Goal: Information Seeking & Learning: Find specific fact

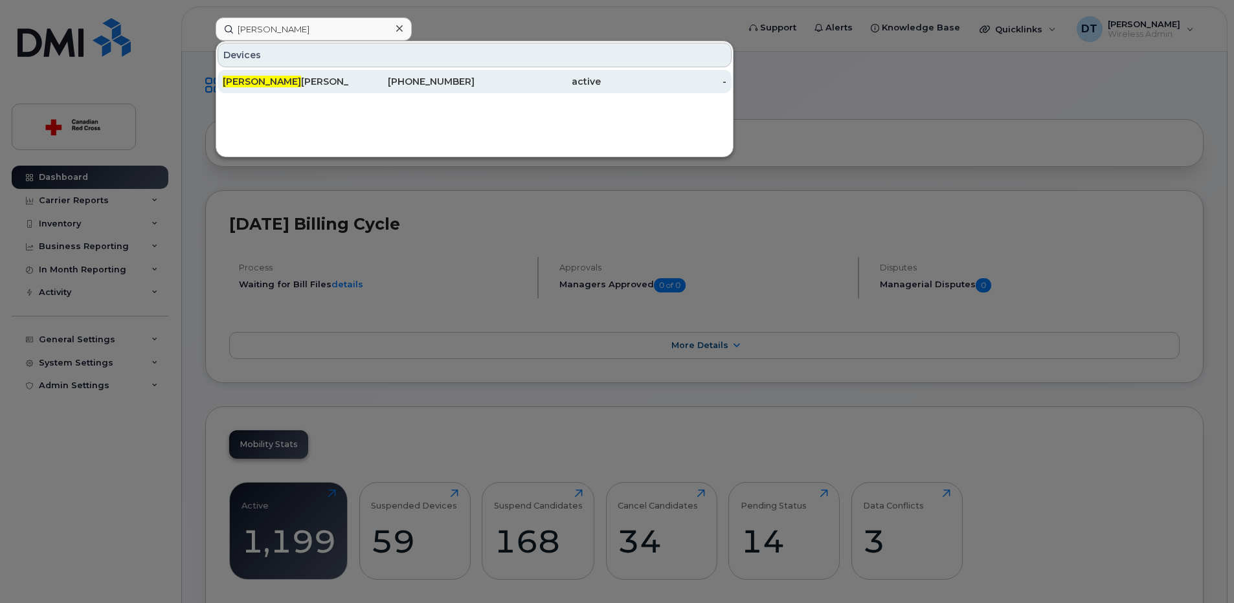
type input "[PERSON_NAME]"
click at [275, 81] on div "[PERSON_NAME]" at bounding box center [286, 81] width 126 height 13
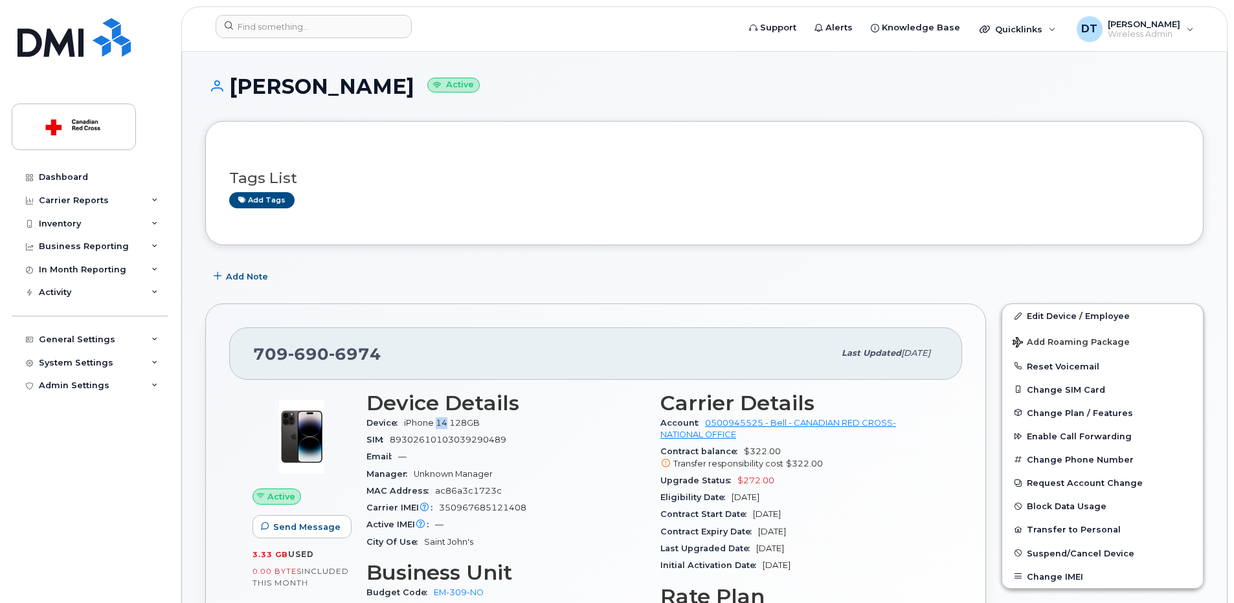
drag, startPoint x: 438, startPoint y: 423, endPoint x: 449, endPoint y: 422, distance: 11.0
click at [449, 422] on span "iPhone 14 128GB" at bounding box center [442, 423] width 76 height 10
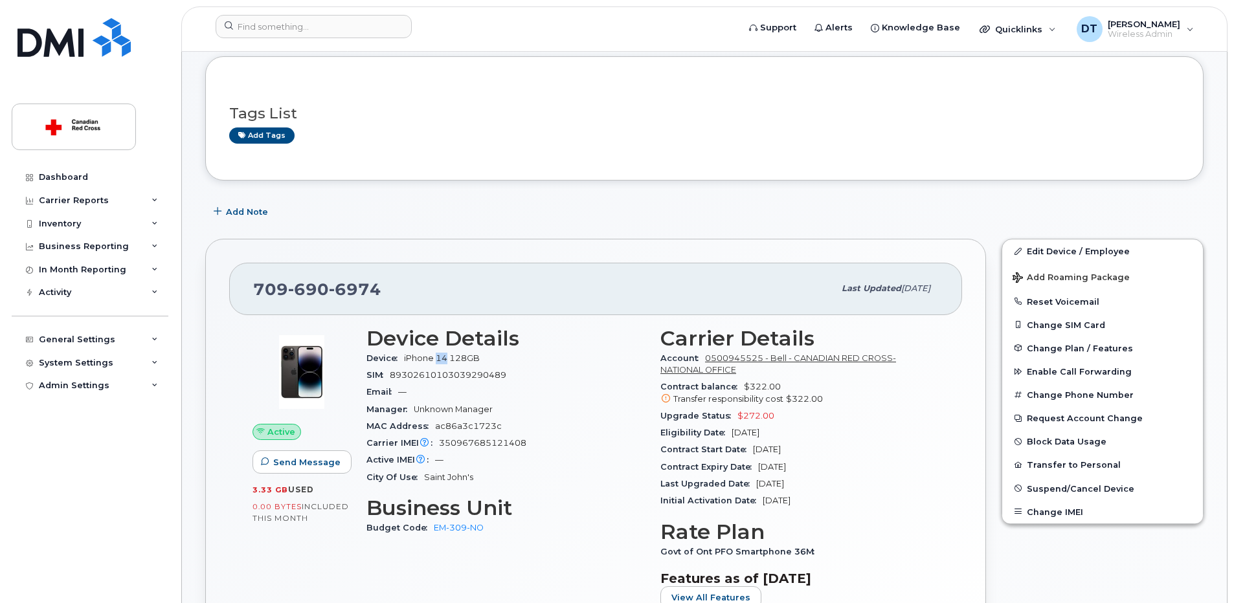
scroll to position [129, 0]
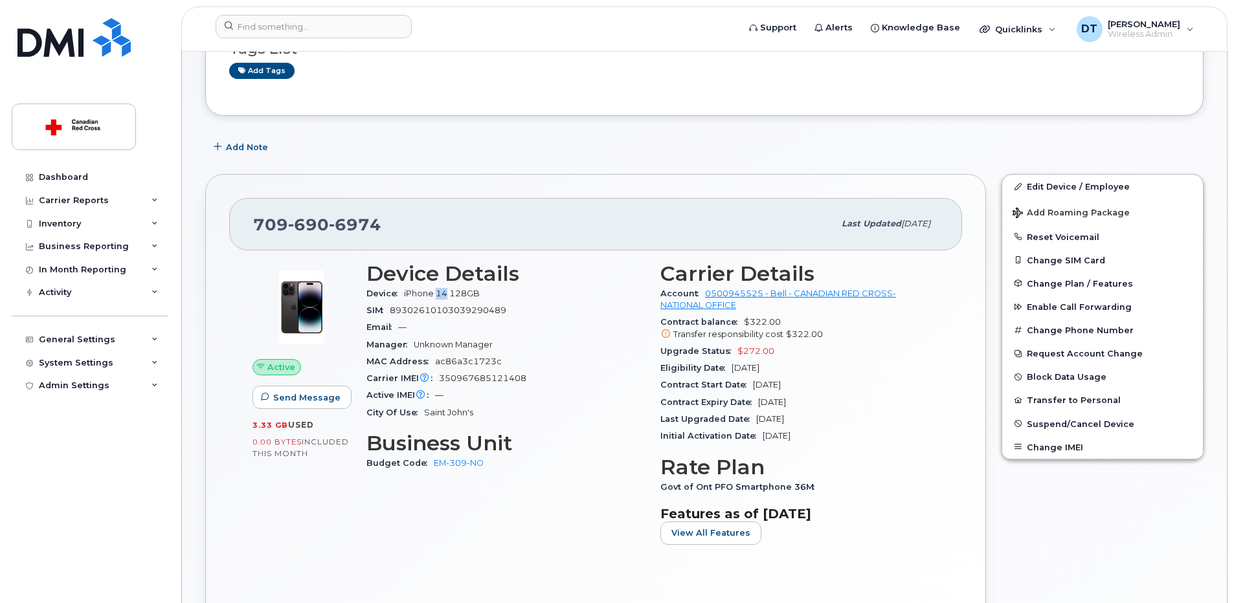
drag, startPoint x: 701, startPoint y: 401, endPoint x: 822, endPoint y: 407, distance: 121.2
click at [822, 407] on div "Contract Expiry Date [DATE]" at bounding box center [799, 402] width 278 height 17
click at [821, 403] on div "Contract Expiry Date [DATE]" at bounding box center [799, 402] width 278 height 17
drag, startPoint x: 817, startPoint y: 402, endPoint x: 758, endPoint y: 405, distance: 59.6
click at [758, 405] on div "Contract Expiry Date [DATE]" at bounding box center [799, 402] width 278 height 17
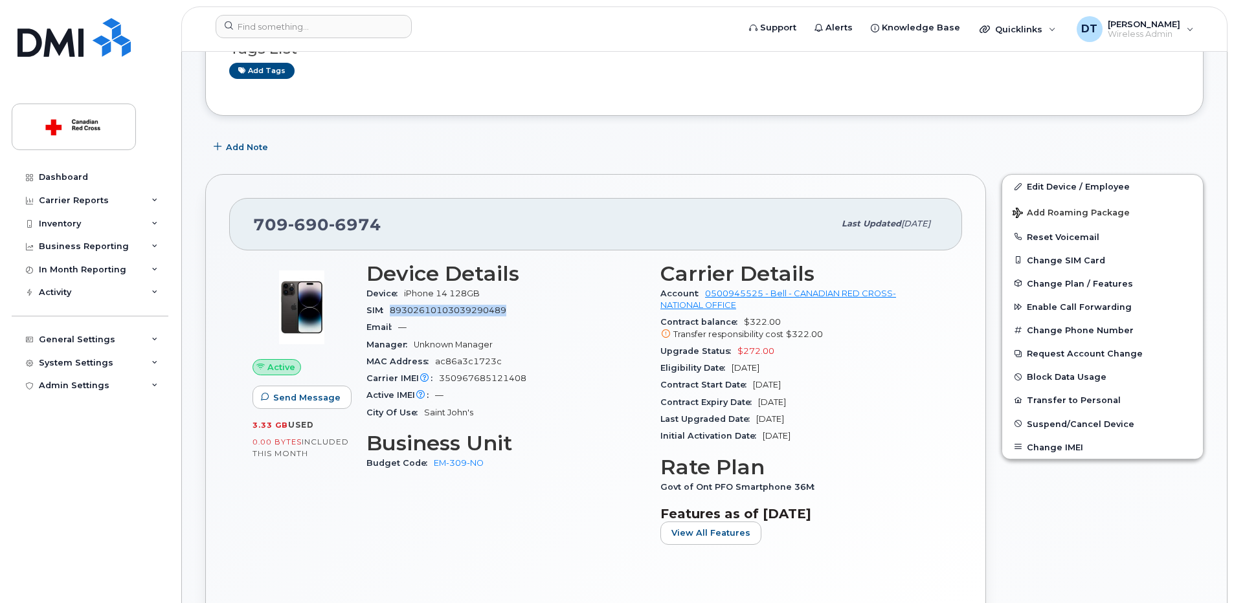
drag, startPoint x: 394, startPoint y: 311, endPoint x: 508, endPoint y: 309, distance: 114.6
click at [508, 309] on div "SIM [TECHNICAL_ID]" at bounding box center [505, 310] width 278 height 17
drag, startPoint x: 508, startPoint y: 309, endPoint x: 527, endPoint y: 377, distance: 69.9
click at [527, 377] on div "Carrier IMEI Carrier IMEI is reported during the last billing cycle or change o…" at bounding box center [505, 378] width 278 height 17
drag, startPoint x: 527, startPoint y: 377, endPoint x: 530, endPoint y: 393, distance: 16.5
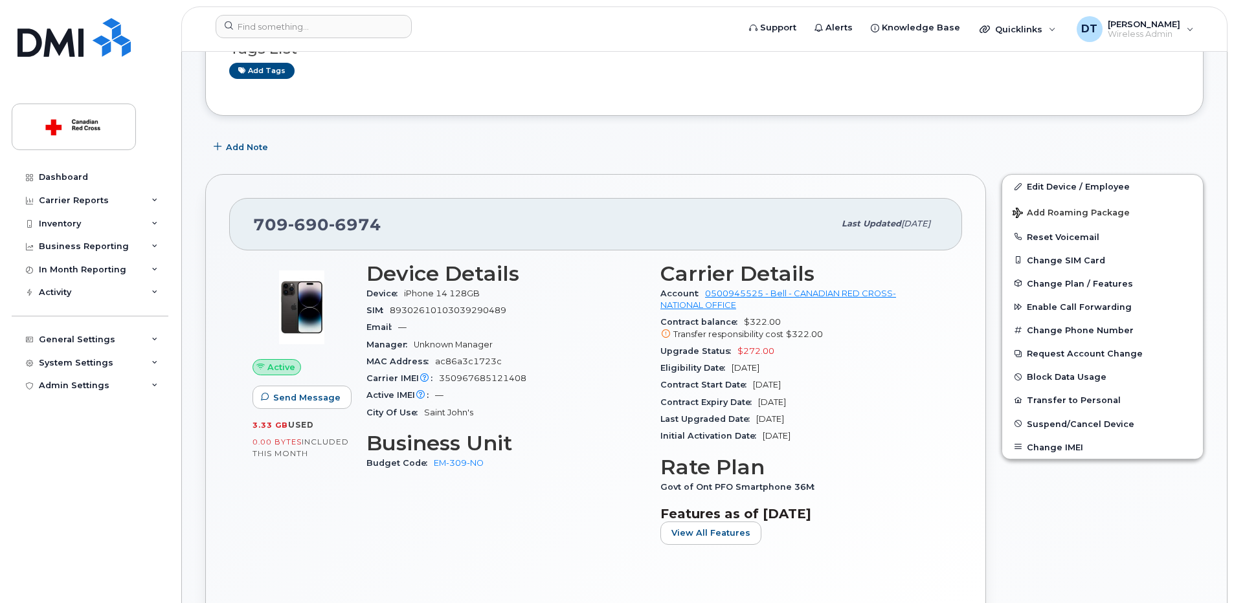
click at [530, 393] on div "Active IMEI Active IMEI is refreshed daily with a delay of up to 48 hours follo…" at bounding box center [505, 395] width 278 height 17
